Goal: Transaction & Acquisition: Purchase product/service

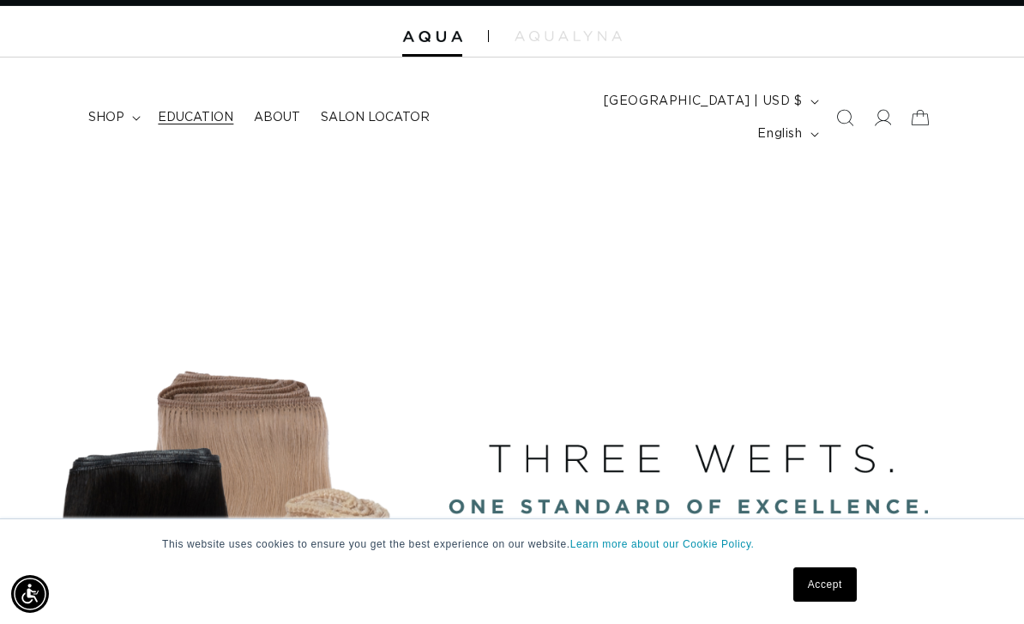
scroll to position [0, 1805]
click at [125, 103] on summary "shop" at bounding box center [112, 117] width 69 height 36
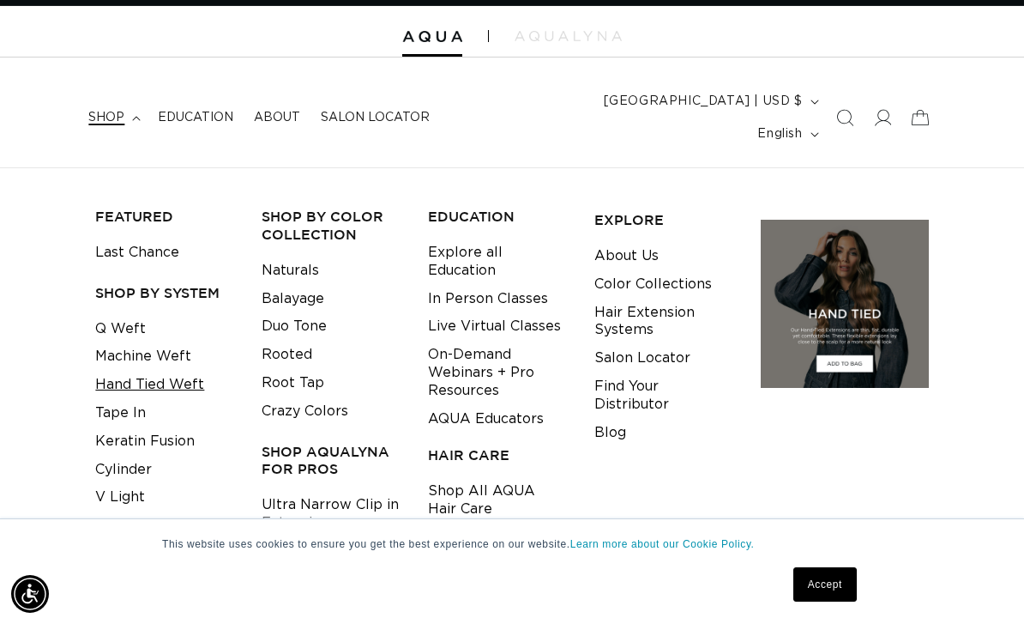
scroll to position [0, 902]
click at [119, 315] on link "Q Weft" at bounding box center [120, 329] width 51 height 28
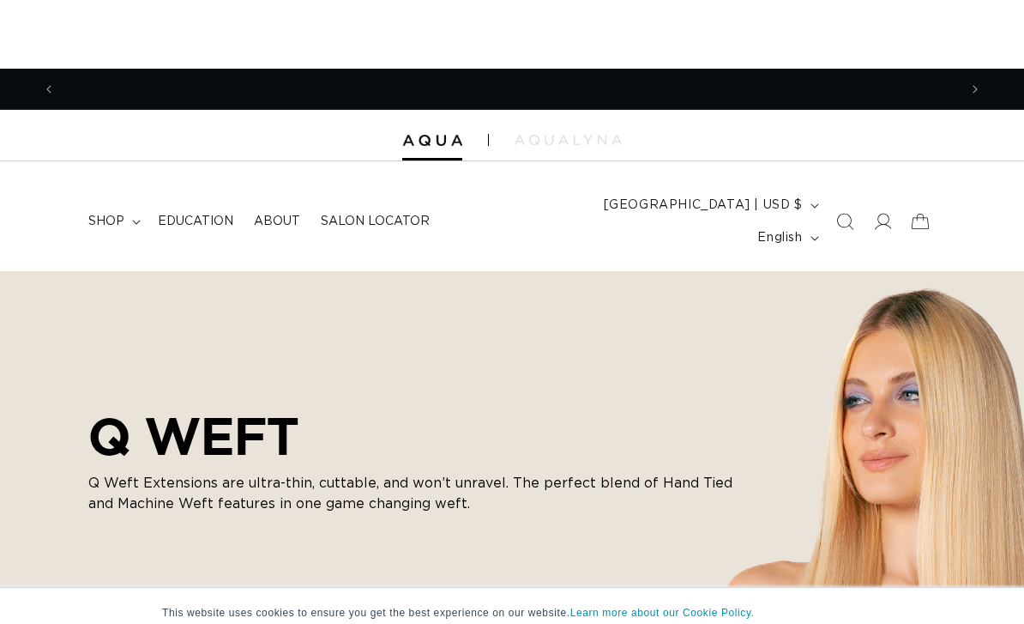
scroll to position [0, 1805]
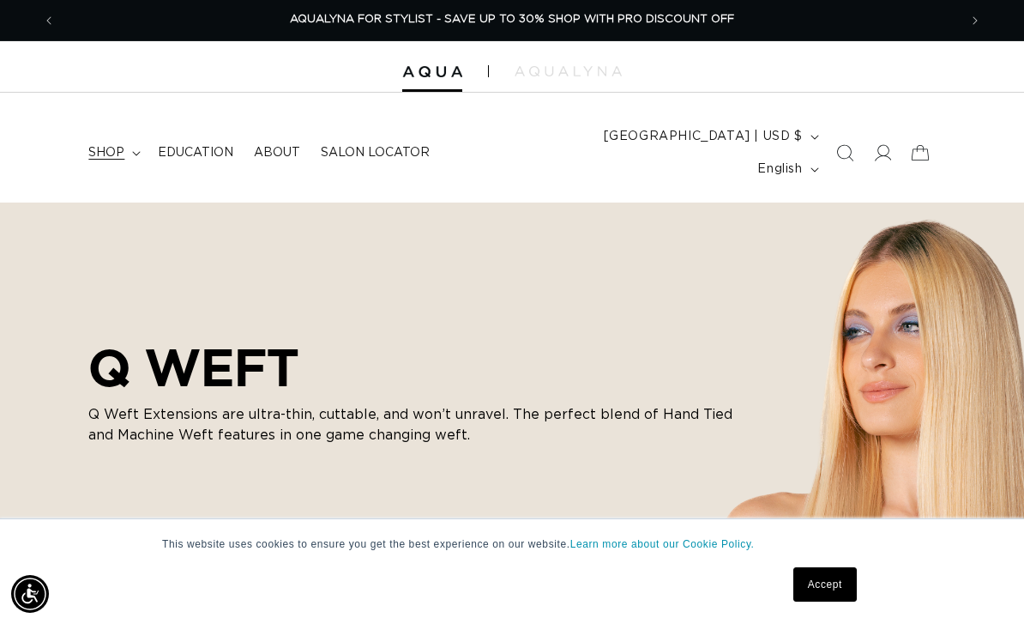
click at [112, 145] on span "shop" at bounding box center [106, 152] width 36 height 15
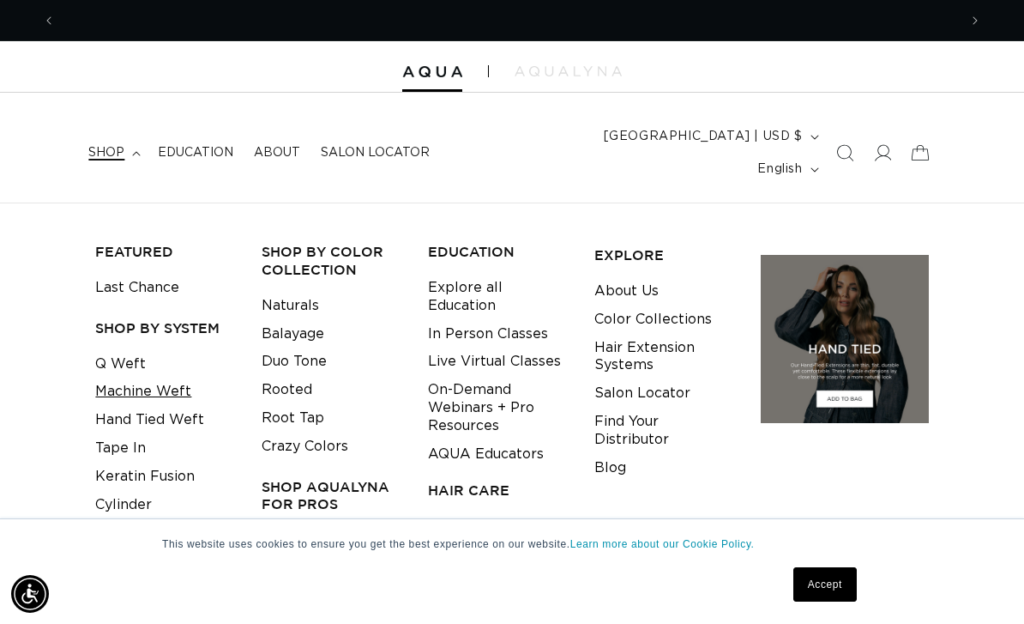
scroll to position [0, 0]
click at [148, 377] on link "Machine Weft" at bounding box center [143, 391] width 96 height 28
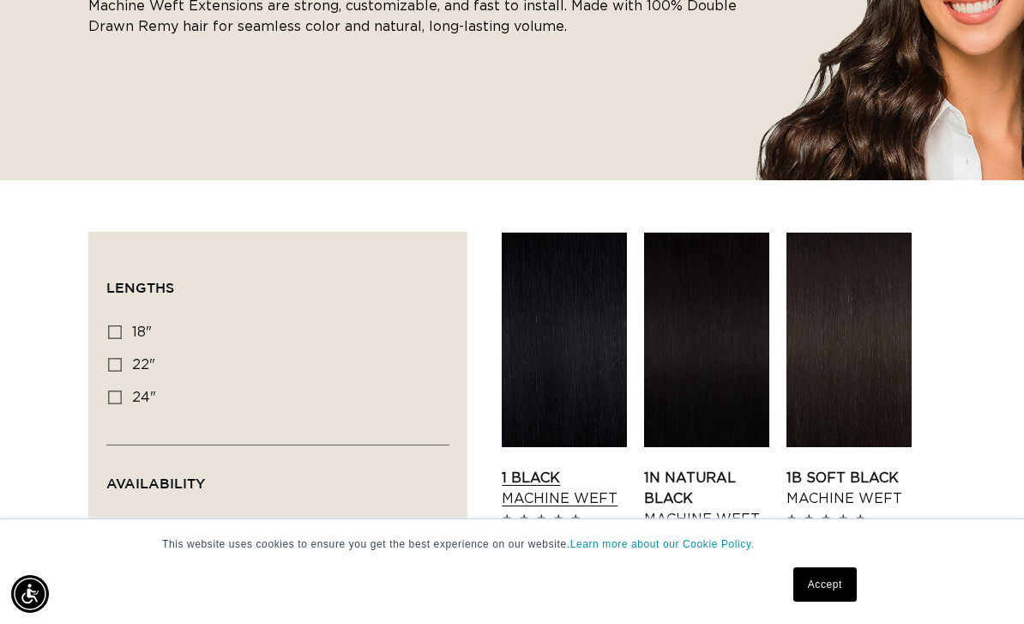
scroll to position [0, 1805]
click at [580, 467] on link "1 Black Machine Weft" at bounding box center [564, 487] width 125 height 41
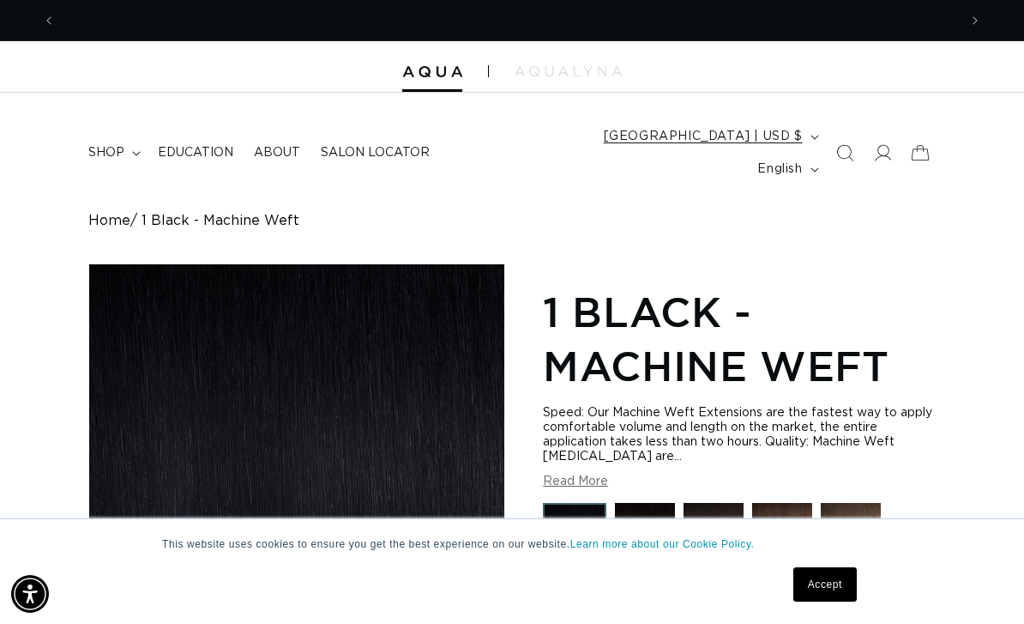
scroll to position [0, 1805]
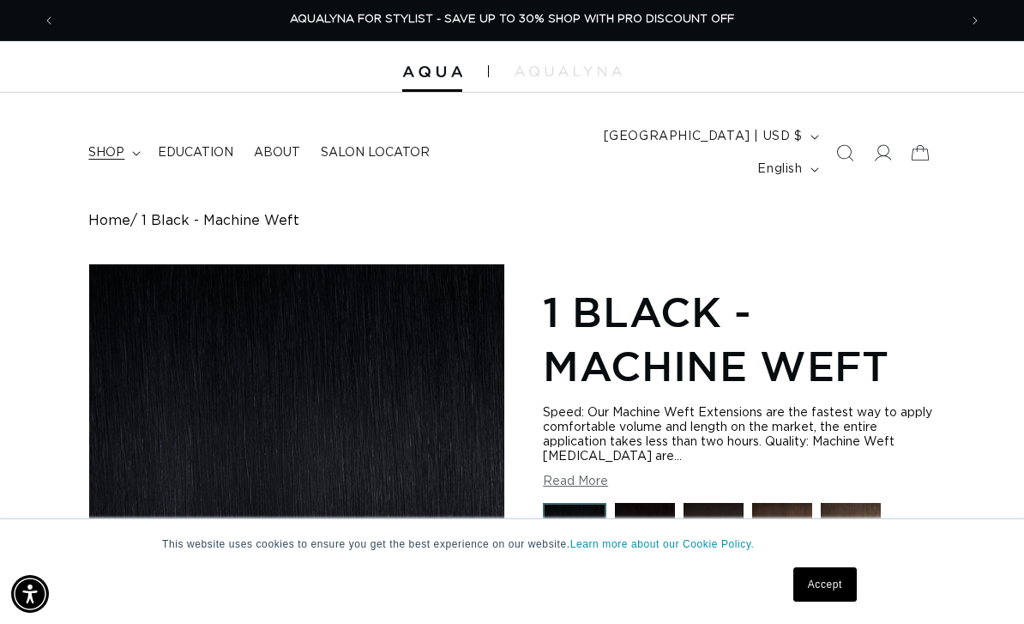
click at [107, 145] on span "shop" at bounding box center [106, 152] width 36 height 15
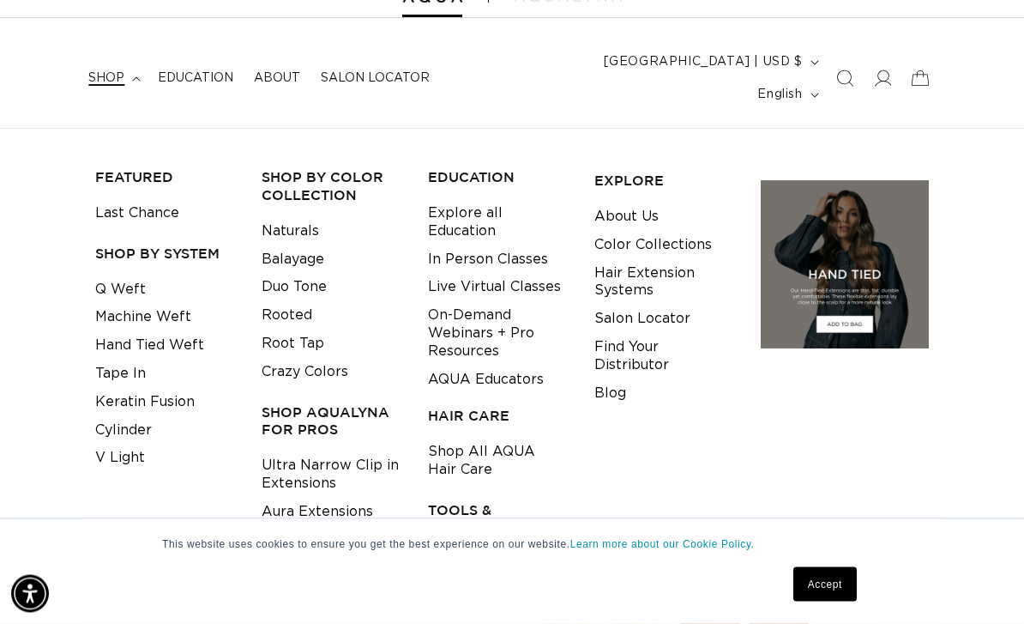
scroll to position [81, 0]
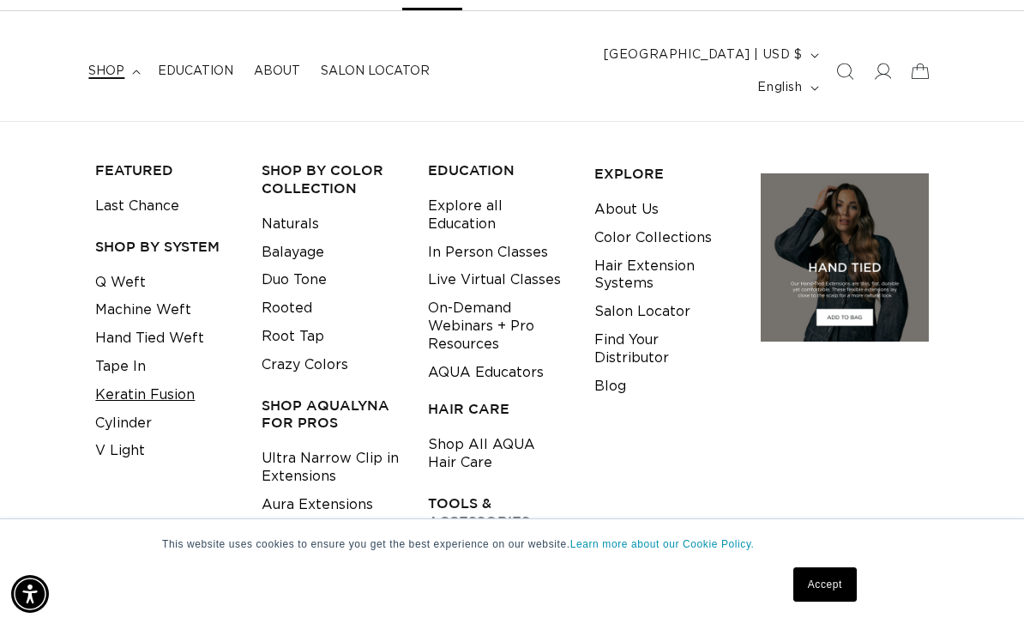
click at [171, 381] on link "Keratin Fusion" at bounding box center [144, 395] width 99 height 28
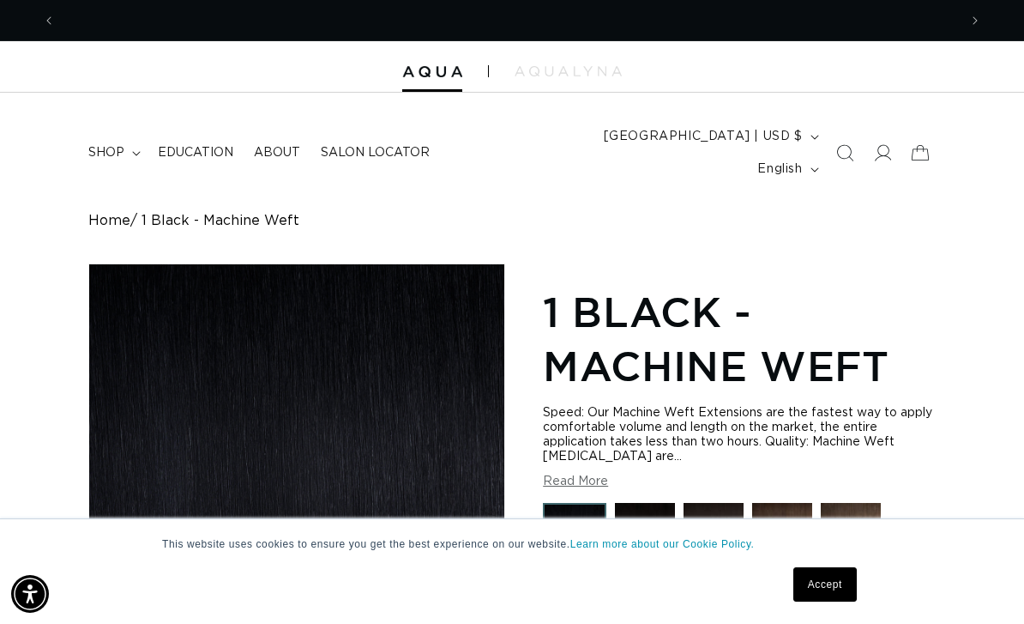
scroll to position [0, 0]
click at [52, 21] on span "Previous announcement" at bounding box center [48, 20] width 17 height 17
click at [110, 213] on link "Home" at bounding box center [109, 221] width 42 height 16
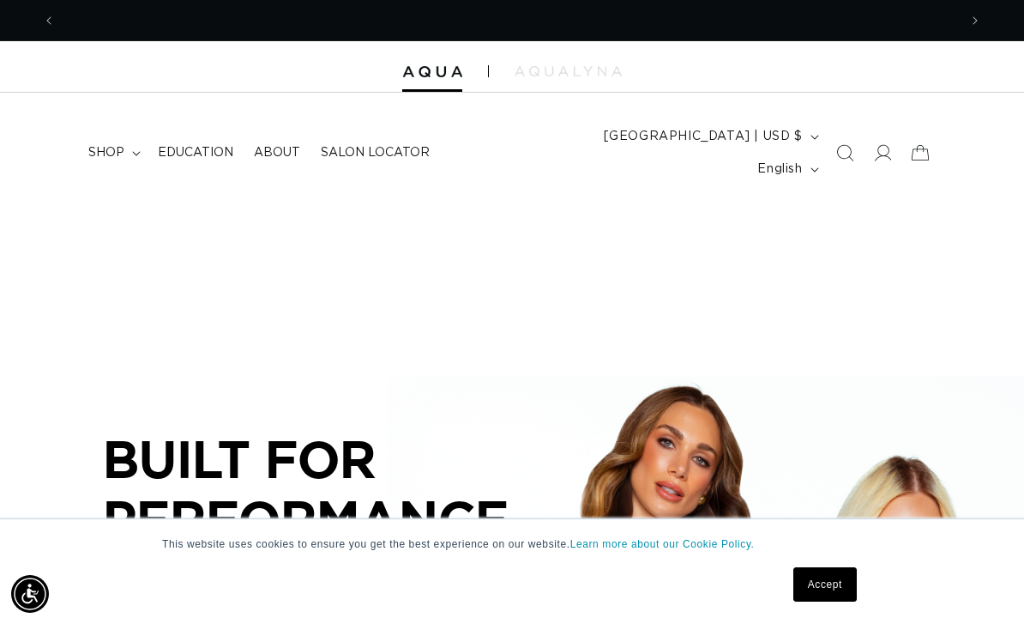
scroll to position [0, 902]
